Goal: Task Accomplishment & Management: Complete application form

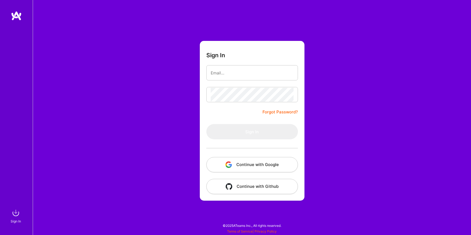
click at [254, 164] on button "Continue with Google" at bounding box center [252, 164] width 92 height 15
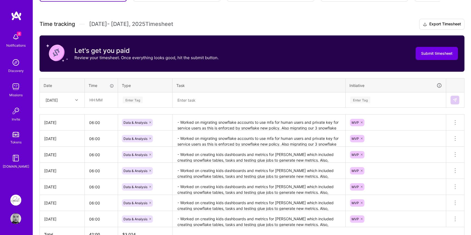
scroll to position [146, 0]
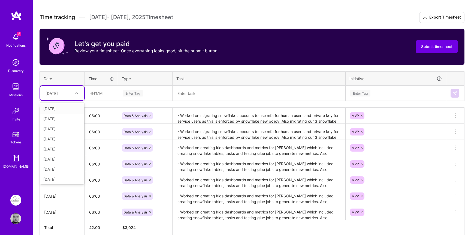
click at [71, 95] on div "[DATE]" at bounding box center [58, 93] width 30 height 9
click at [60, 146] on div "[DATE]" at bounding box center [62, 148] width 44 height 10
click at [101, 95] on input "text" at bounding box center [101, 93] width 32 height 14
type input "06:00"
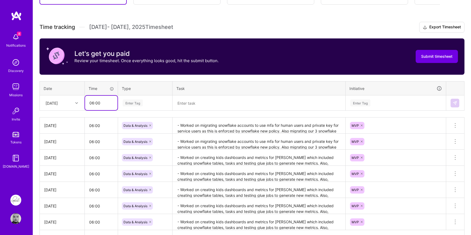
scroll to position [153, 0]
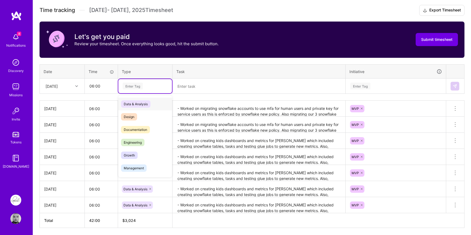
click at [131, 82] on div "Enter Tag" at bounding box center [145, 86] width 54 height 14
click at [135, 107] on span "Data & Analysis" at bounding box center [135, 103] width 29 height 7
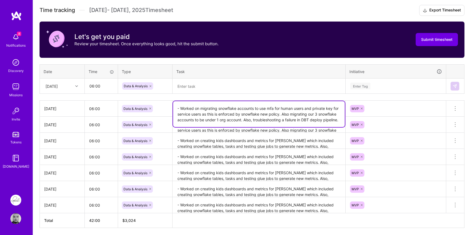
click at [208, 111] on textarea "- Worked on migrating snowflake accounts to use mfa for human users and private…" at bounding box center [259, 114] width 172 height 26
click at [206, 82] on textarea at bounding box center [259, 86] width 172 height 14
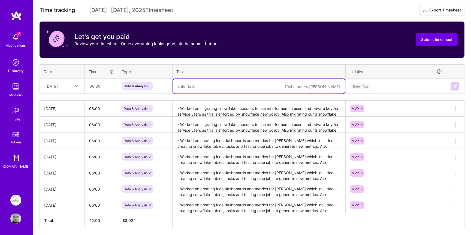
paste textarea "- Worked on migrating snowflake accounts to use mfa for human users and private…"
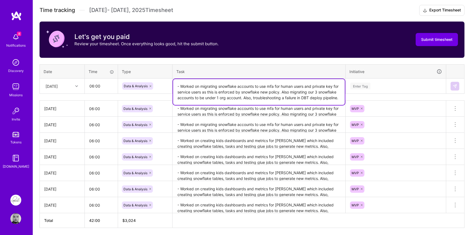
click at [257, 97] on textarea "- Worked on migrating snowflake accounts to use mfa for human users and private…" at bounding box center [259, 92] width 172 height 26
drag, startPoint x: 257, startPoint y: 97, endPoint x: 313, endPoint y: 96, distance: 56.7
click at [313, 96] on textarea "- Worked on migrating snowflake accounts to use mfa for human users and private…" at bounding box center [259, 92] width 172 height 26
type textarea "- Worked on migrating snowflake accounts to use mfa for human users and private…"
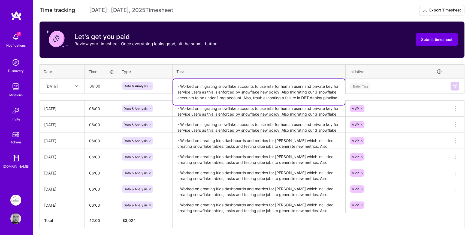
click at [377, 88] on div "Enter Tag" at bounding box center [396, 86] width 92 height 7
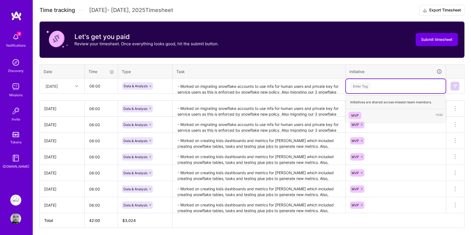
click at [356, 109] on div "MVP Hide" at bounding box center [396, 115] width 100 height 13
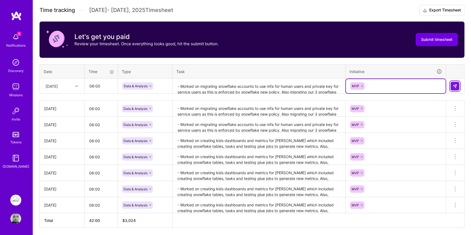
click at [453, 87] on img at bounding box center [455, 86] width 4 height 4
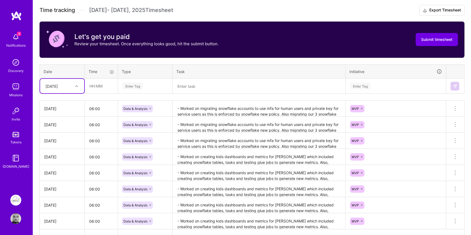
click at [73, 88] on div "[DATE]" at bounding box center [58, 86] width 30 height 9
click at [57, 139] on div "[DATE]" at bounding box center [62, 141] width 44 height 10
click at [113, 82] on input "text" at bounding box center [101, 86] width 32 height 14
type input "06:00"
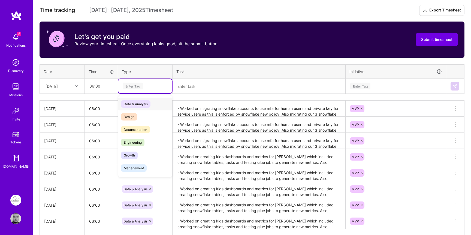
click at [145, 83] on div "Enter Tag" at bounding box center [145, 86] width 46 height 7
click at [139, 104] on span "Data & Analysis" at bounding box center [135, 103] width 29 height 7
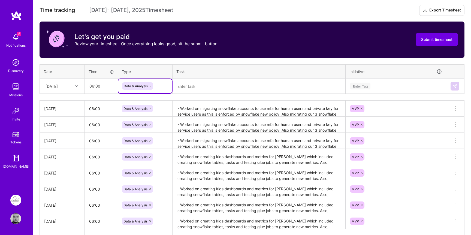
click at [198, 88] on textarea at bounding box center [259, 86] width 172 height 14
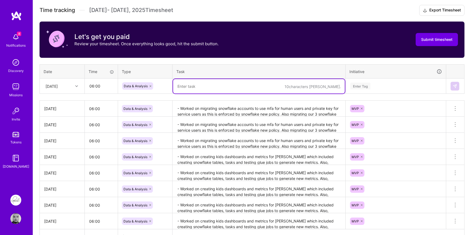
paste textarea "- Worked on migrating snowflake accounts to use mfa for human users and private…"
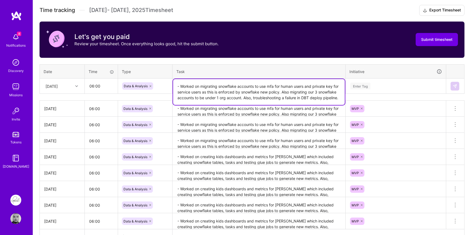
click at [246, 98] on textarea "- Worked on migrating snowflake accounts to use mfa for human users and private…" at bounding box center [259, 92] width 172 height 26
drag, startPoint x: 246, startPoint y: 98, endPoint x: 327, endPoint y: 97, distance: 80.8
click at [327, 97] on textarea "- Worked on migrating snowflake accounts to use mfa for human users and private…" at bounding box center [259, 92] width 172 height 26
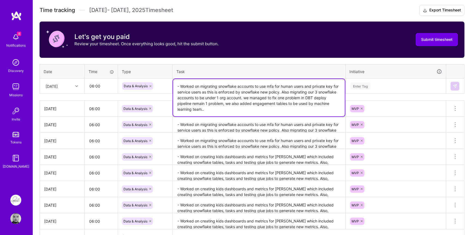
click at [287, 91] on textarea "- Worked on migrating snowflake accounts to use mfa for human users and private…" at bounding box center [259, 97] width 172 height 37
click at [218, 97] on textarea "- Worked on migrating snowflake accounts to use mfa for human users and private…" at bounding box center [259, 97] width 172 height 37
drag, startPoint x: 218, startPoint y: 97, endPoint x: 277, endPoint y: 98, distance: 59.7
click at [277, 98] on textarea "- Worked on migrating snowflake accounts to use mfa for human users and private…" at bounding box center [259, 97] width 172 height 37
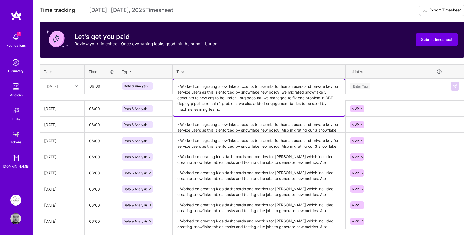
click at [316, 99] on textarea "- Worked on migrating snowflake accounts to use mfa for human users and private…" at bounding box center [259, 97] width 172 height 37
click at [251, 93] on textarea "- Worked on migrating snowflake accounts to use mfa for human users and private…" at bounding box center [259, 97] width 172 height 37
click at [286, 92] on textarea "- Worked on migrating snowflake accounts to use mfa for human users and private…" at bounding box center [259, 97] width 172 height 37
type textarea "- Worked on migrating snowflake accounts to use mfa for human users and private…"
click at [367, 85] on div "Enter Tag" at bounding box center [361, 86] width 20 height 8
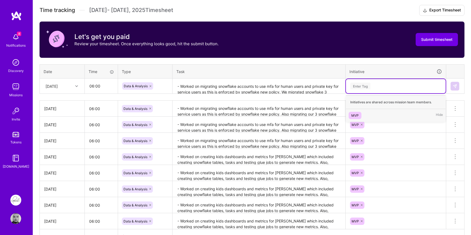
click at [354, 114] on div "MVP" at bounding box center [355, 116] width 7 height 6
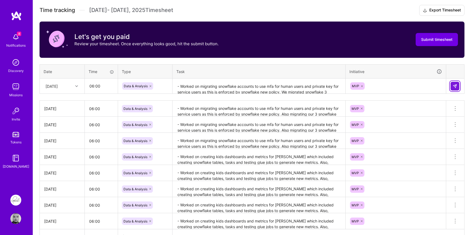
click at [456, 86] on img at bounding box center [455, 86] width 4 height 4
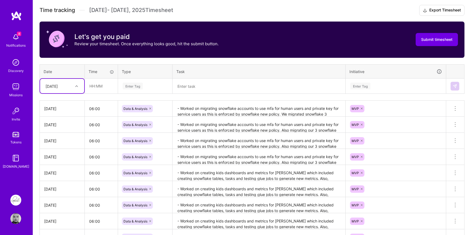
click at [66, 88] on div "[DATE]" at bounding box center [58, 86] width 30 height 9
click at [59, 170] on div "[DATE]" at bounding box center [62, 171] width 44 height 10
click at [222, 86] on textarea at bounding box center [259, 86] width 172 height 14
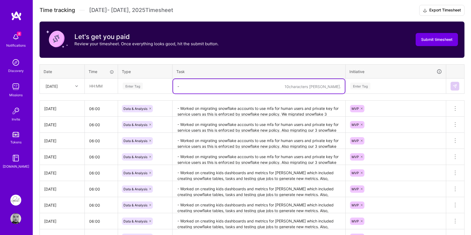
type textarea "-"
click at [104, 86] on input "text" at bounding box center [101, 86] width 32 height 14
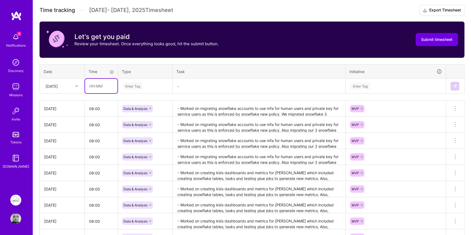
type input "06:00"
click at [134, 88] on div "Enter Tag" at bounding box center [133, 86] width 20 height 8
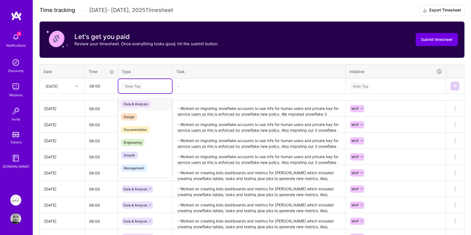
click at [134, 100] on div "Data & Analysis" at bounding box center [145, 104] width 54 height 13
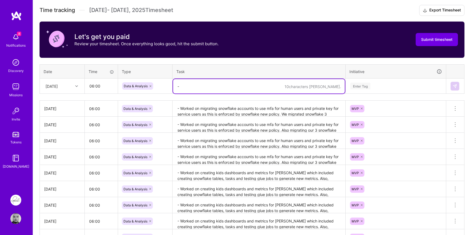
click at [211, 89] on textarea "-" at bounding box center [259, 86] width 172 height 14
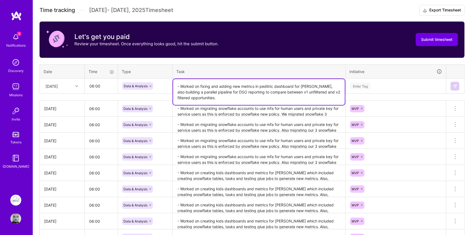
click at [294, 90] on textarea "- Worked on fixing and adding new metrics in peditric dashboard for [PERSON_NAM…" at bounding box center [259, 92] width 172 height 26
click at [226, 101] on textarea "- Worked on fixing and adding new metrics in peditric dashboard for [PERSON_NAM…" at bounding box center [259, 92] width 172 height 26
click at [262, 95] on textarea "- Worked on fixing and adding new metrics in paediatric dashboard for [PERSON_N…" at bounding box center [259, 92] width 172 height 26
click at [271, 87] on textarea "- Worked on fixing and adding new metrics in paediatric dashboard for [PERSON_N…" at bounding box center [259, 92] width 172 height 26
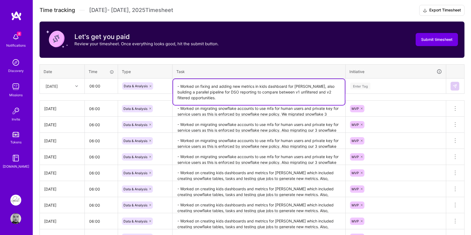
click at [272, 92] on textarea "- Worked on fixing and adding new metrics in kids dashboard for [PERSON_NAME], …" at bounding box center [259, 92] width 172 height 26
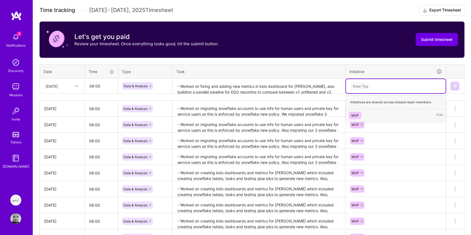
click at [364, 87] on div "Enter Tag" at bounding box center [361, 86] width 20 height 8
click at [356, 114] on div "MVP" at bounding box center [355, 116] width 7 height 6
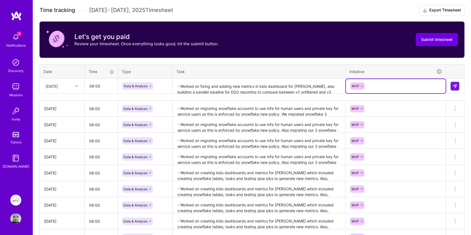
click at [264, 88] on textarea "- Worked on fixing and adding new metrics in kids dashboard for [PERSON_NAME], …" at bounding box center [259, 86] width 172 height 14
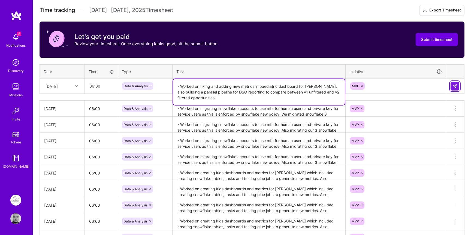
type textarea "- Worked on fixing and adding new metrics in paediatric dashboard for [PERSON_N…"
click at [454, 84] on img at bounding box center [455, 86] width 4 height 4
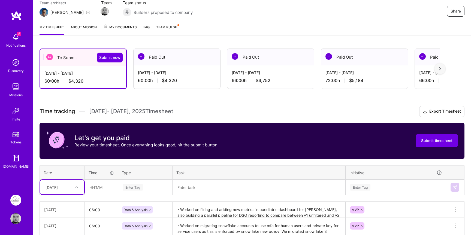
scroll to position [47, 0]
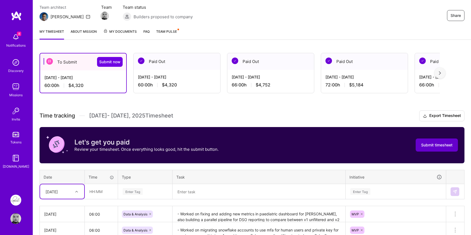
click at [420, 145] on button "Submit timesheet" at bounding box center [437, 145] width 42 height 13
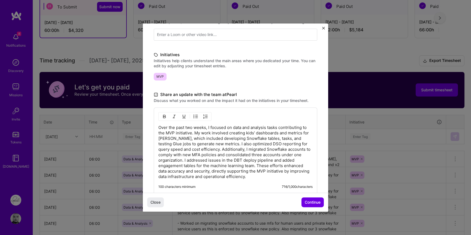
scroll to position [105, 0]
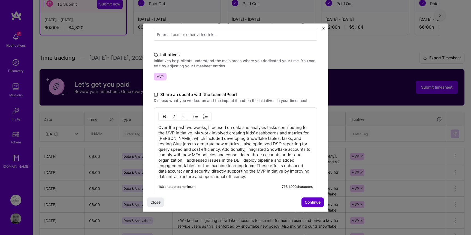
click at [318, 203] on span "Continue" at bounding box center [313, 202] width 16 height 5
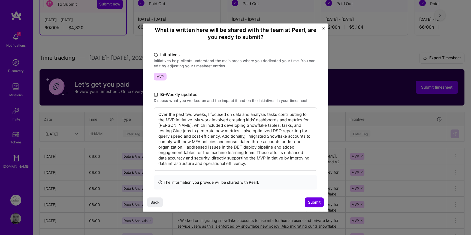
scroll to position [55, 0]
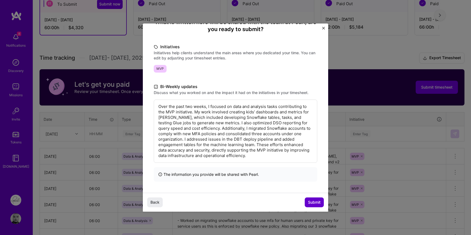
click at [314, 203] on span "Submit" at bounding box center [314, 202] width 13 height 5
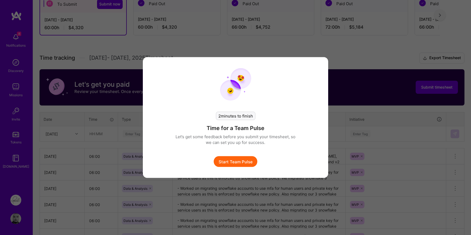
click at [246, 159] on button "Start Team Pulse" at bounding box center [236, 161] width 44 height 11
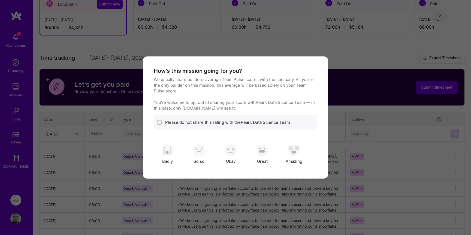
click at [160, 121] on input "modal" at bounding box center [160, 123] width 4 height 4
checkbox input "true"
click at [225, 153] on img "modal" at bounding box center [231, 150] width 12 height 12
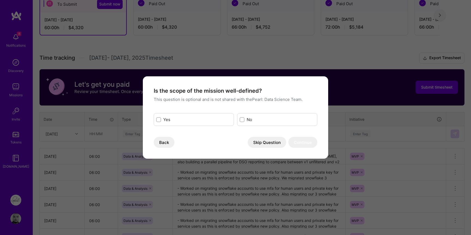
click at [190, 122] on div "Yes" at bounding box center [194, 119] width 80 height 13
click at [159, 118] on div "modal" at bounding box center [158, 119] width 5 height 5
click at [159, 118] on input "modal" at bounding box center [159, 120] width 4 height 4
checkbox input "true"
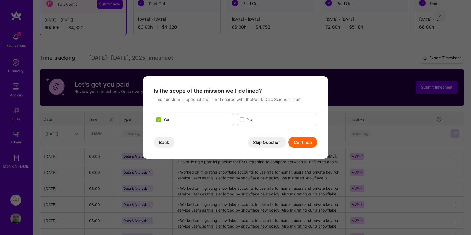
click at [306, 141] on button "Continue" at bounding box center [303, 142] width 29 height 11
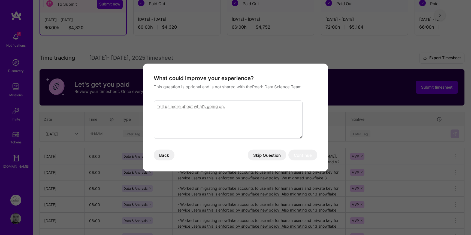
click at [270, 156] on button "Skip Question" at bounding box center [267, 155] width 38 height 11
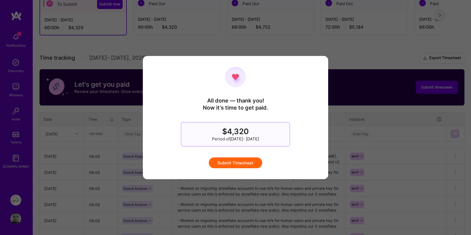
click at [245, 162] on button "Submit Timesheet" at bounding box center [235, 162] width 53 height 11
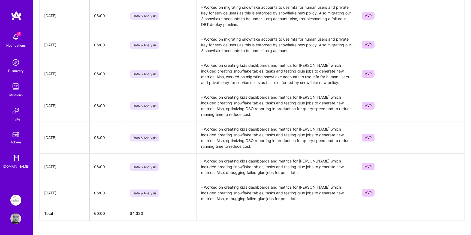
scroll to position [319, 0]
